Goal: Task Accomplishment & Management: Manage account settings

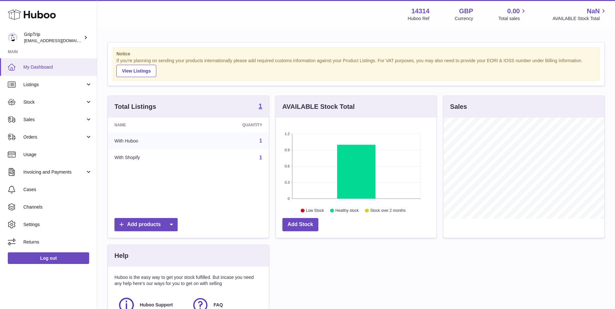
scroll to position [101, 160]
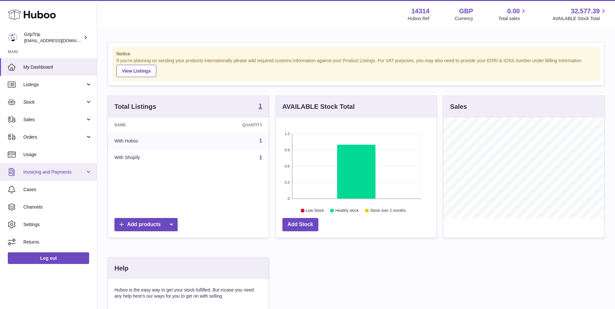
click at [66, 171] on span "Invoicing and Payments" at bounding box center [54, 172] width 62 height 6
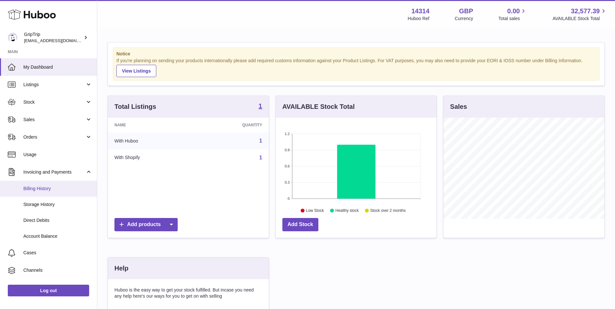
click at [70, 186] on span "Billing History" at bounding box center [57, 189] width 69 height 6
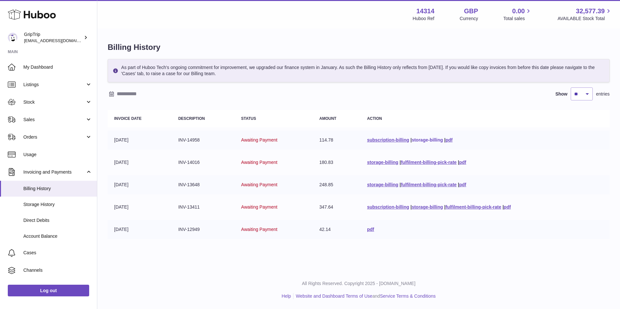
click at [425, 137] on link "storage-billing" at bounding box center [427, 139] width 31 height 5
click at [427, 208] on link "storage-billing" at bounding box center [427, 206] width 31 height 5
click at [219, 273] on div "All Rights Reserved. Copyright 2025 - [DOMAIN_NAME] Help Website and Dashboard …" at bounding box center [358, 290] width 522 height 38
click at [377, 186] on link "storage-billing" at bounding box center [382, 184] width 31 height 5
